Goal: Find specific page/section: Find specific page/section

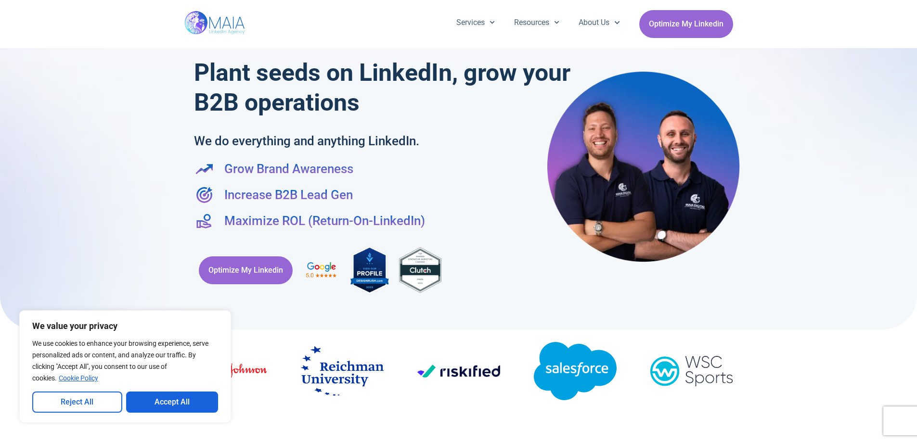
click at [163, 400] on button "Accept All" at bounding box center [172, 402] width 92 height 21
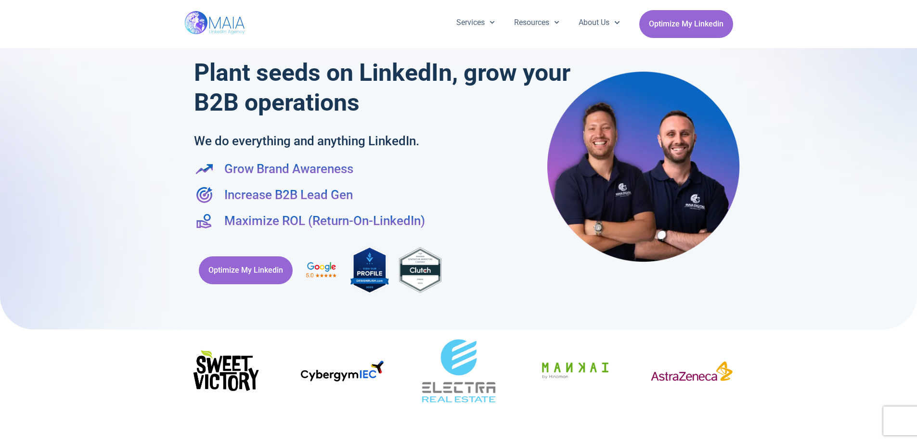
click at [215, 24] on img at bounding box center [215, 24] width 62 height 48
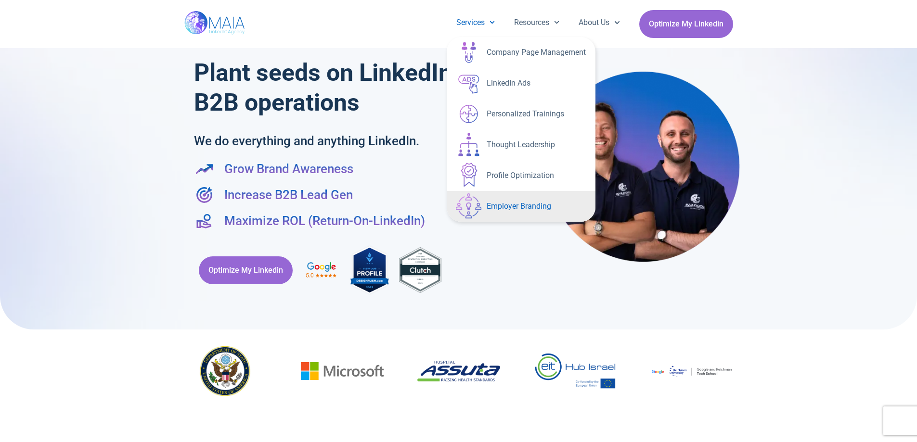
click at [514, 201] on link "Employer Branding" at bounding box center [521, 206] width 149 height 31
